Goal: Use online tool/utility: Utilize a website feature to perform a specific function

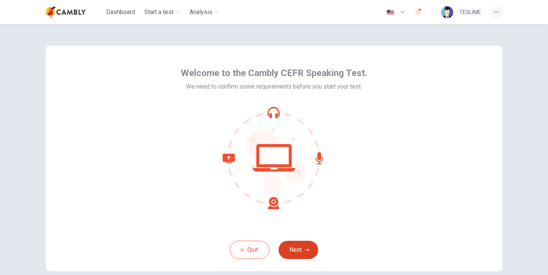
click at [301, 245] on button "Next" at bounding box center [299, 250] width 40 height 18
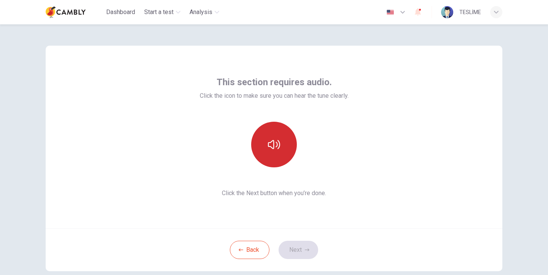
click at [277, 151] on button "button" at bounding box center [274, 145] width 46 height 46
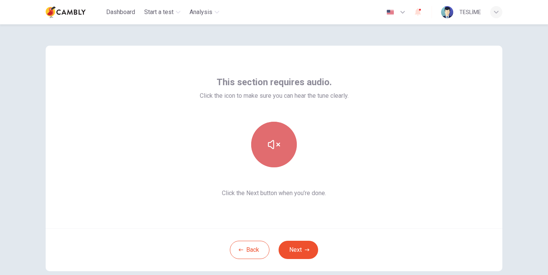
click at [277, 151] on button "button" at bounding box center [274, 145] width 46 height 46
click at [277, 152] on button "button" at bounding box center [274, 145] width 46 height 46
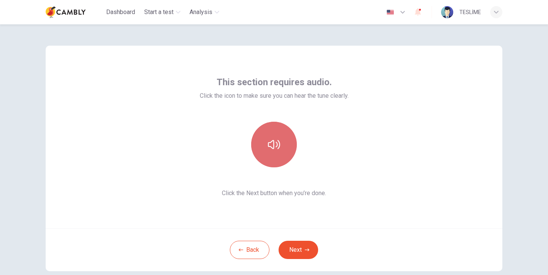
click at [278, 153] on button "button" at bounding box center [274, 145] width 46 height 46
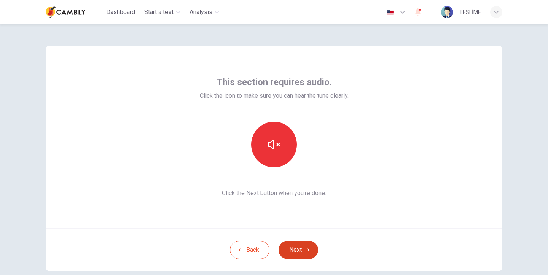
click at [297, 249] on button "Next" at bounding box center [299, 250] width 40 height 18
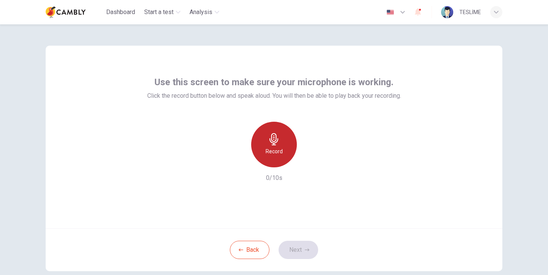
click at [273, 166] on div "Record" at bounding box center [274, 145] width 46 height 46
click at [273, 166] on div "Stop" at bounding box center [274, 145] width 46 height 46
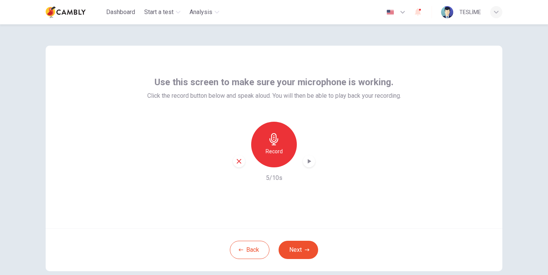
click at [305, 164] on icon "button" at bounding box center [309, 162] width 8 height 8
click at [289, 250] on button "Next" at bounding box center [299, 250] width 40 height 18
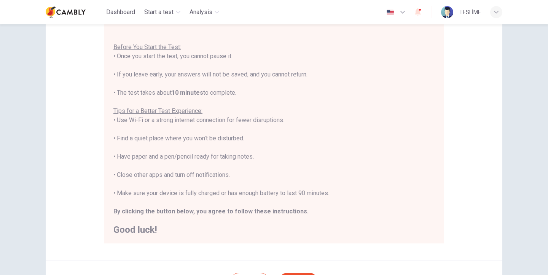
scroll to position [78, 0]
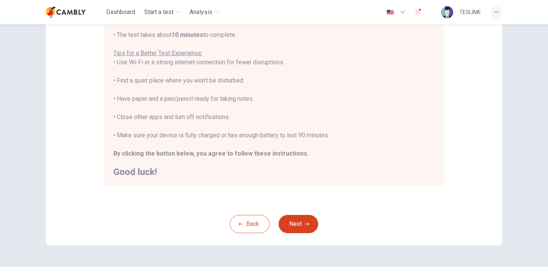
click at [293, 222] on button "Next" at bounding box center [299, 224] width 40 height 18
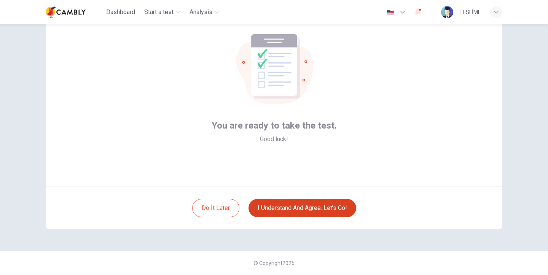
scroll to position [42, 0]
click at [295, 215] on button "I understand and agree. Let’s go!" at bounding box center [303, 208] width 108 height 18
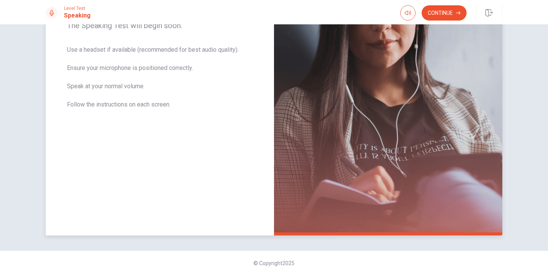
scroll to position [136, 0]
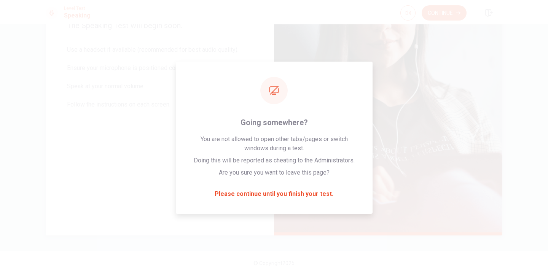
drag, startPoint x: 427, startPoint y: 0, endPoint x: 387, endPoint y: 145, distance: 150.9
click at [387, 145] on img at bounding box center [388, 70] width 228 height 332
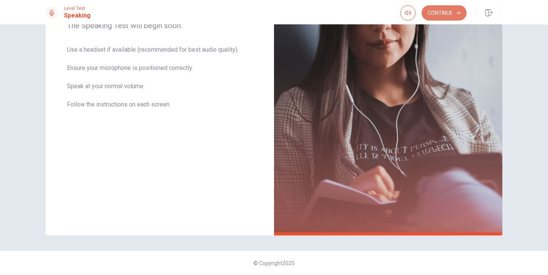
click at [442, 17] on button "Continue" at bounding box center [444, 12] width 45 height 15
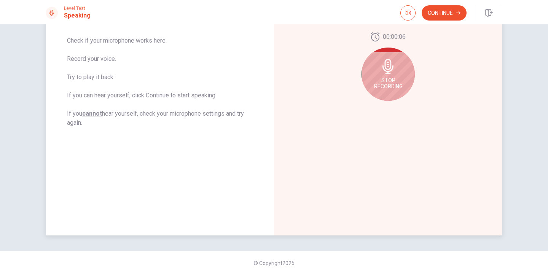
click at [395, 90] on div "Stop Recording" at bounding box center [388, 74] width 53 height 53
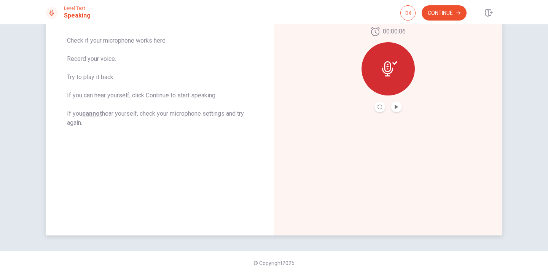
click at [397, 110] on button "Play Audio" at bounding box center [396, 107] width 11 height 11
click at [437, 14] on button "Continue" at bounding box center [444, 12] width 45 height 15
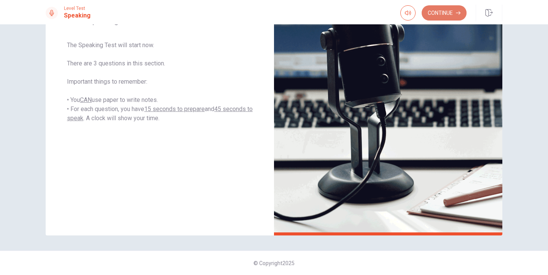
click at [445, 8] on button "Continue" at bounding box center [444, 12] width 45 height 15
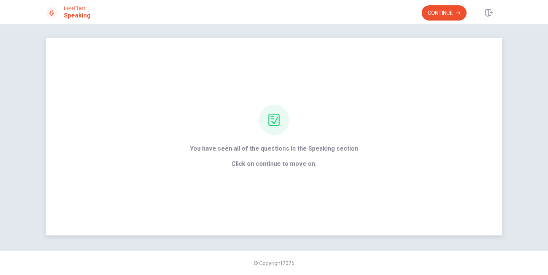
scroll to position [0, 0]
click at [442, 15] on button "Continue" at bounding box center [444, 12] width 45 height 15
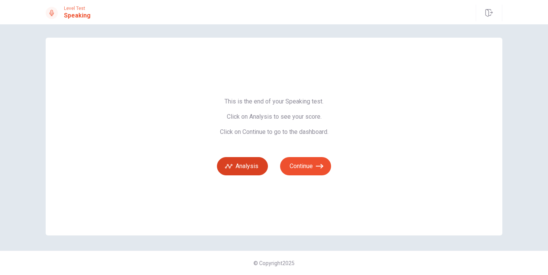
click at [239, 163] on button "Analysis" at bounding box center [242, 166] width 51 height 18
